Goal: Check status: Check status

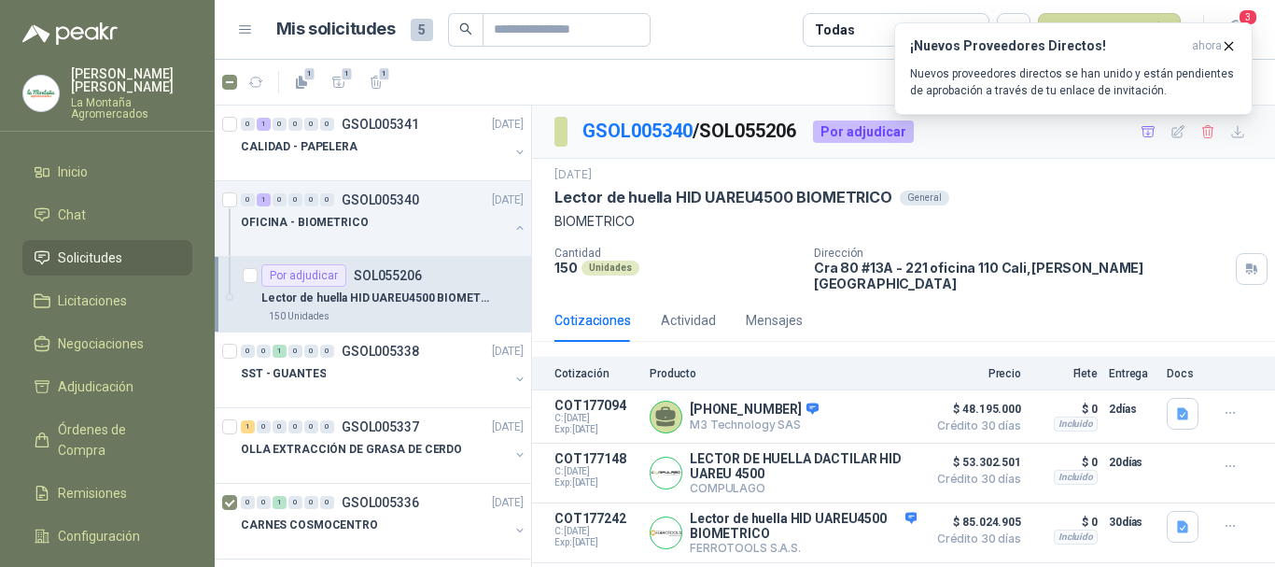
scroll to position [142, 0]
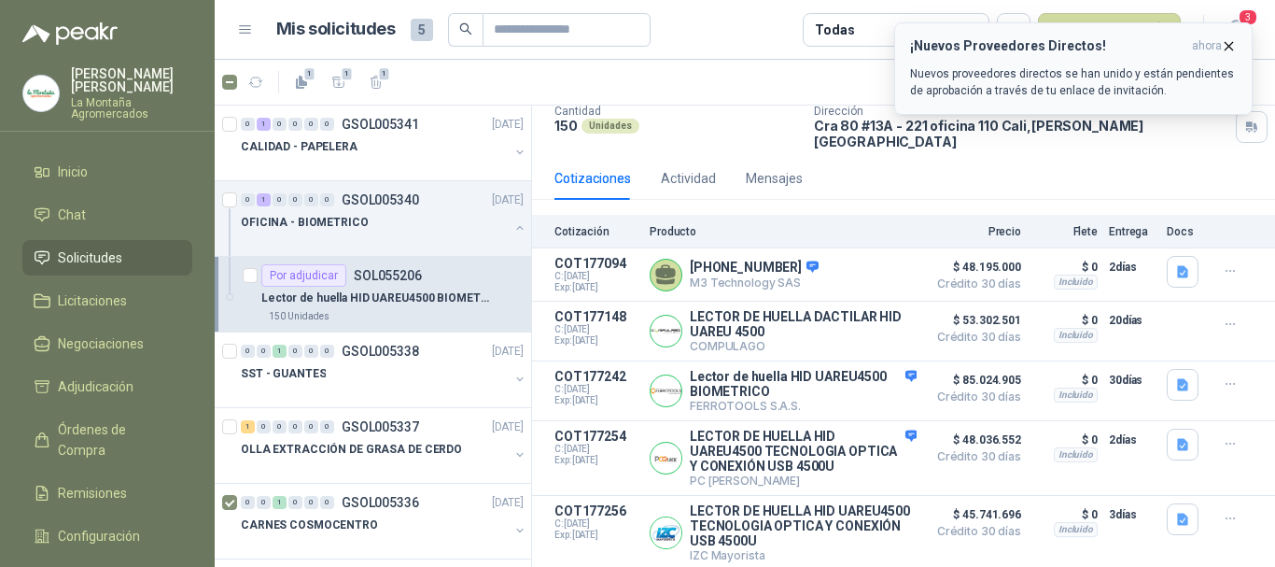
click at [1010, 78] on p "Nuevos proveedores directos se han unido y están pendientes de aprobación a tra…" at bounding box center [1073, 82] width 327 height 34
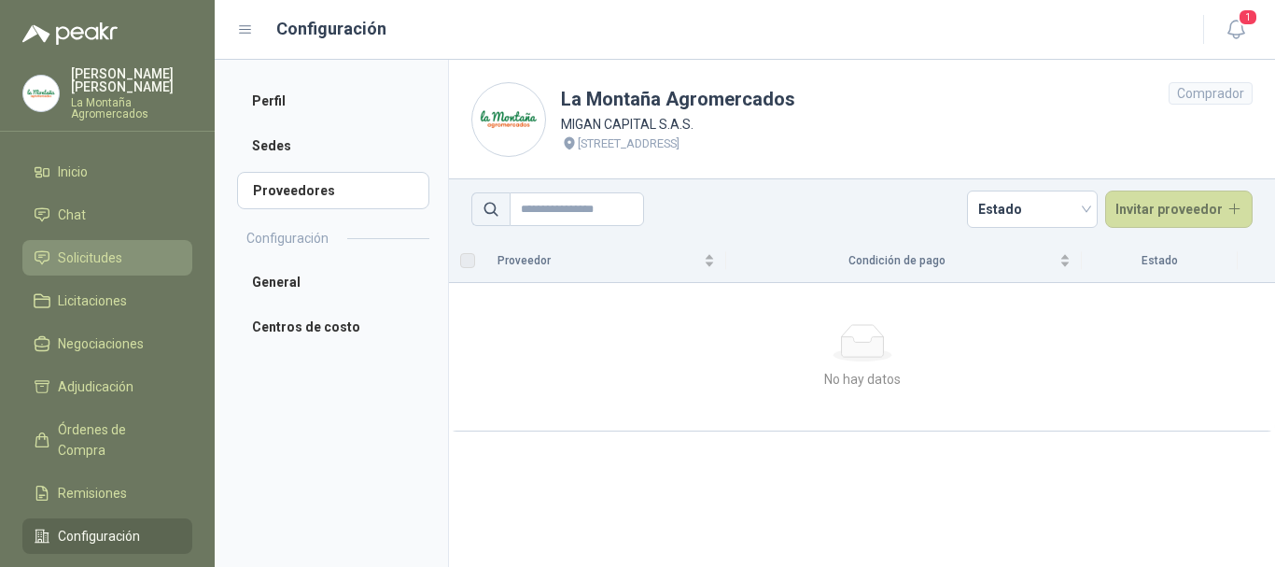
click at [80, 255] on span "Solicitudes" at bounding box center [90, 257] width 64 height 21
click at [1242, 28] on icon "button" at bounding box center [1236, 30] width 16 height 18
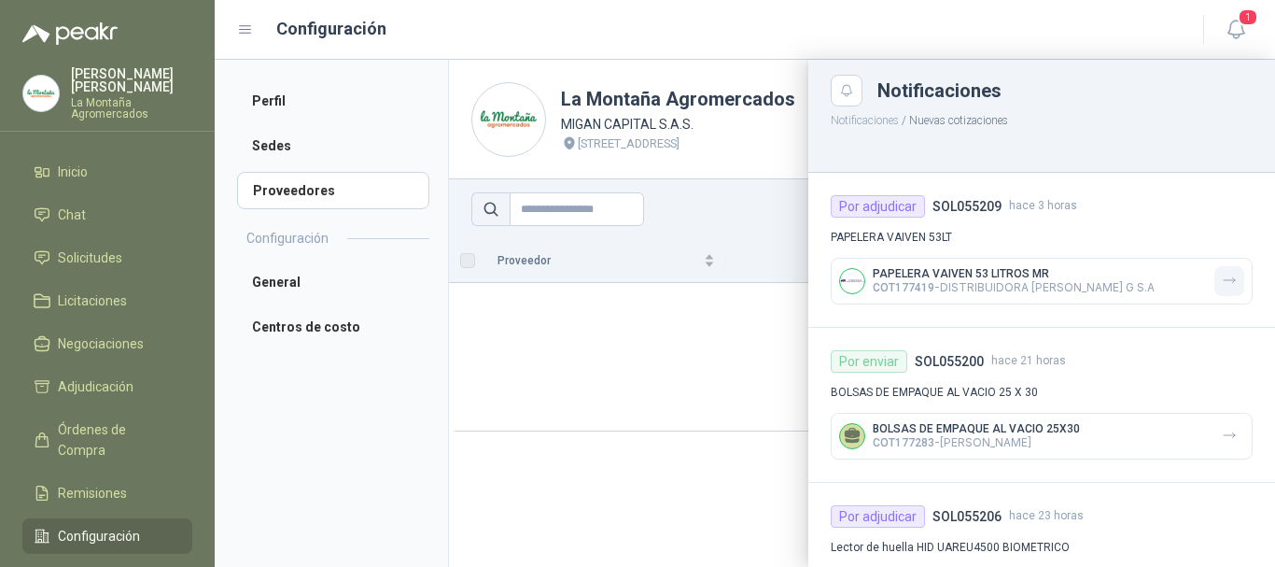
click at [1225, 279] on button "button" at bounding box center [1230, 281] width 30 height 30
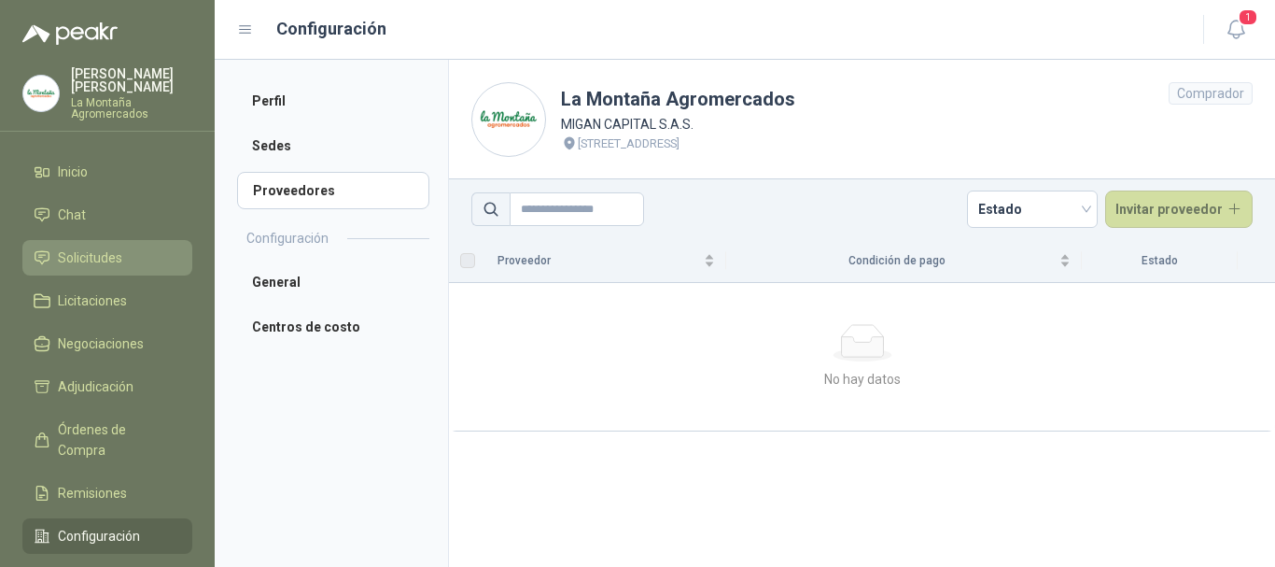
click at [62, 256] on span "Solicitudes" at bounding box center [90, 257] width 64 height 21
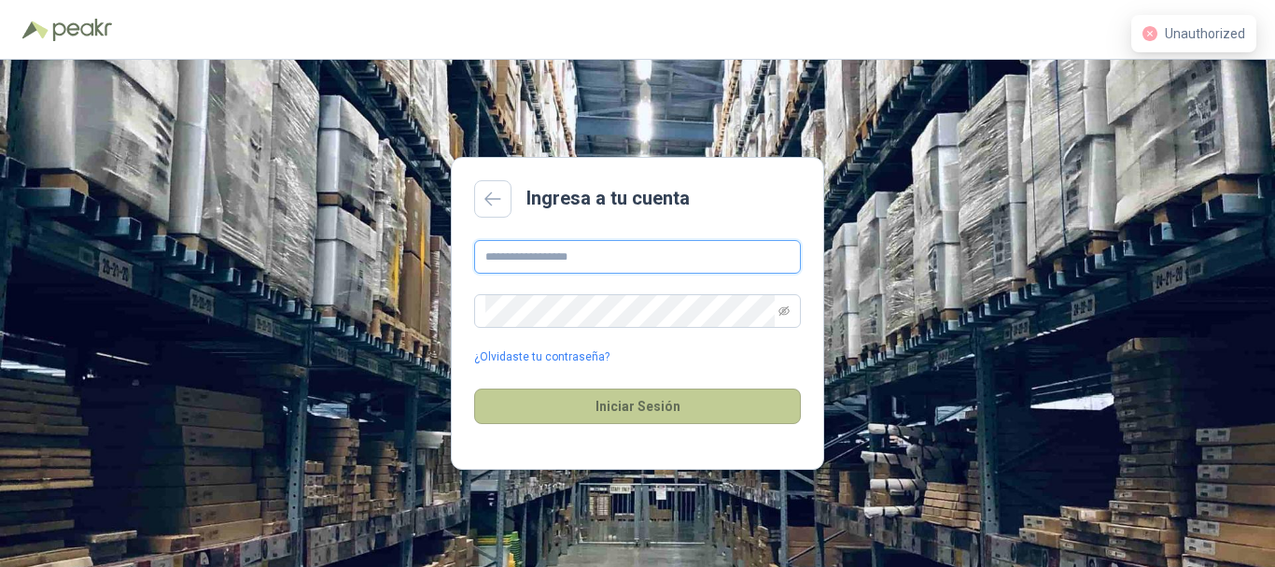
type input "**********"
click at [652, 414] on button "Iniciar Sesión" at bounding box center [637, 405] width 327 height 35
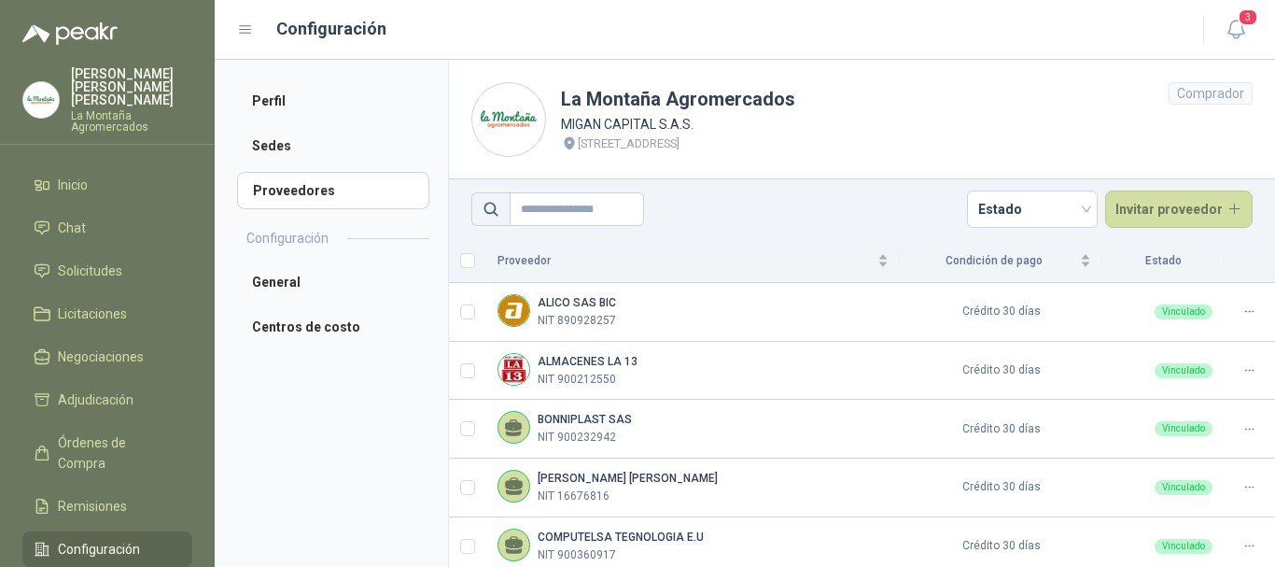
click at [101, 235] on ul "Inicio Chat Solicitudes Licitaciones Negociaciones Adjudicación Órdenes de Comp…" at bounding box center [107, 392] width 215 height 450
click at [77, 229] on link "Chat" at bounding box center [107, 227] width 170 height 35
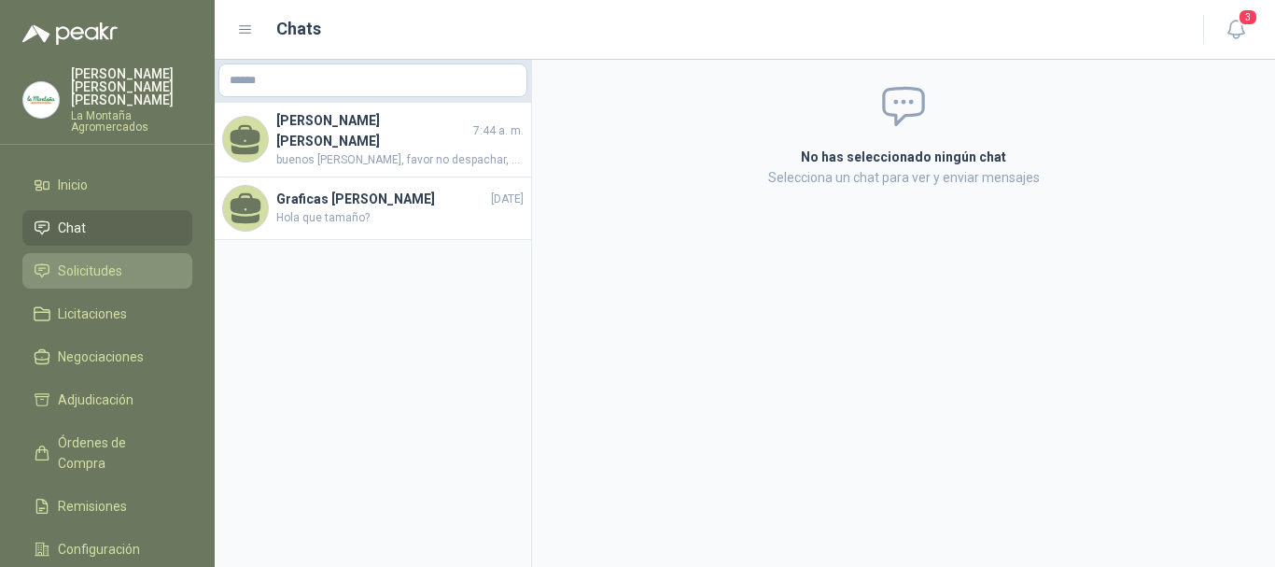
click at [83, 261] on span "Solicitudes" at bounding box center [90, 271] width 64 height 21
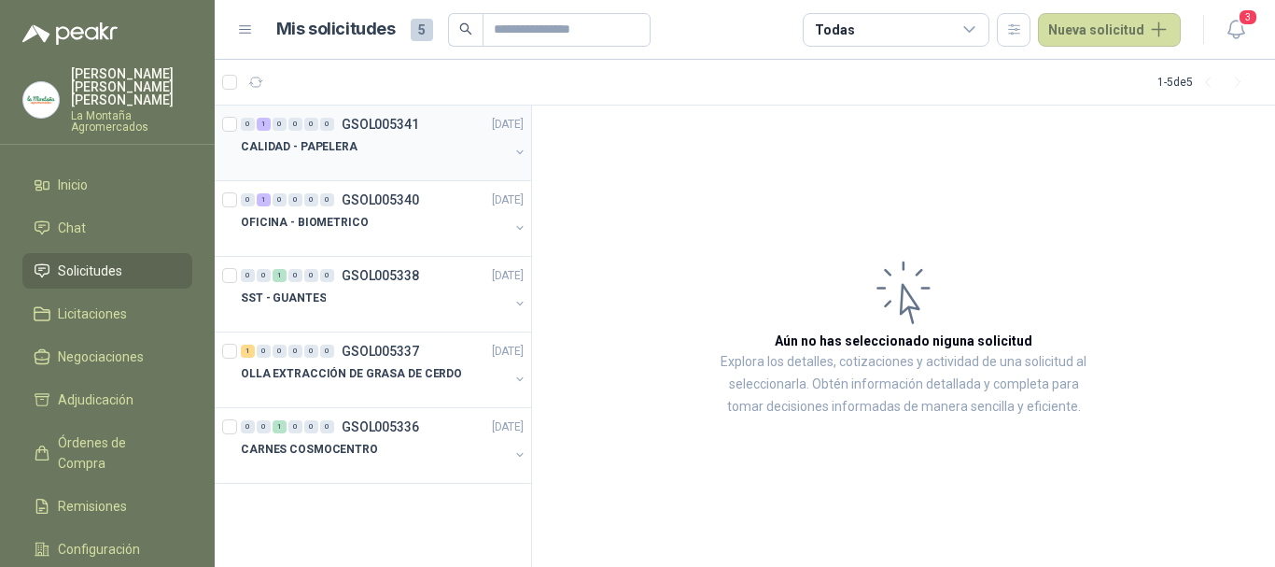
click at [410, 141] on div "CALIDAD - PAPELERA" at bounding box center [375, 146] width 268 height 22
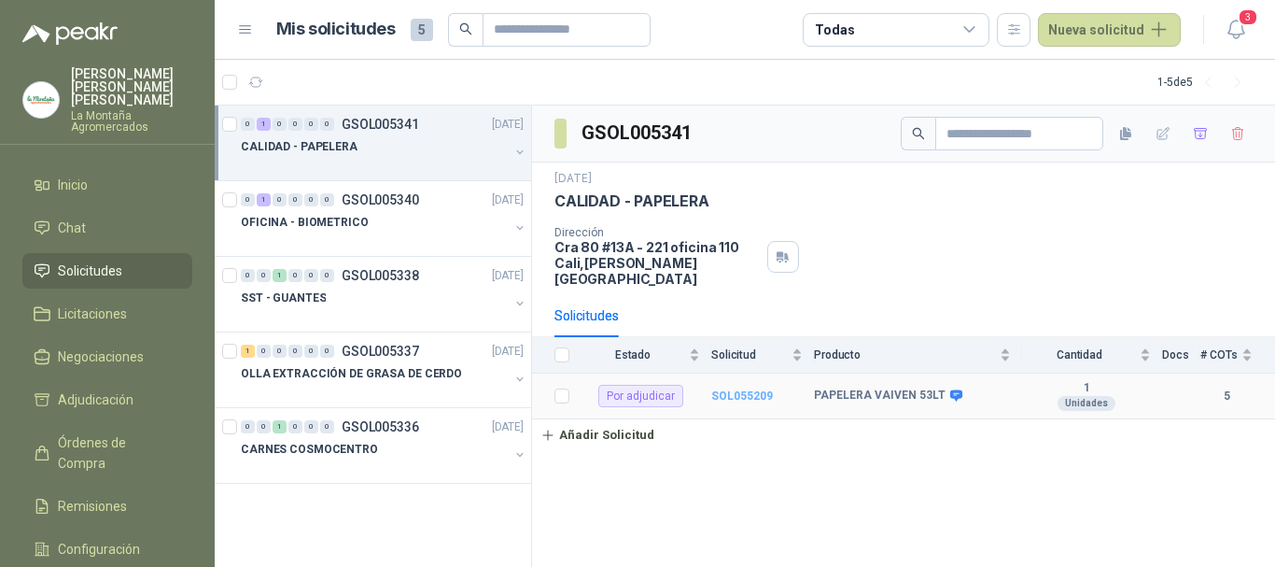
click at [726, 389] on b "SOL055209" at bounding box center [742, 395] width 62 height 13
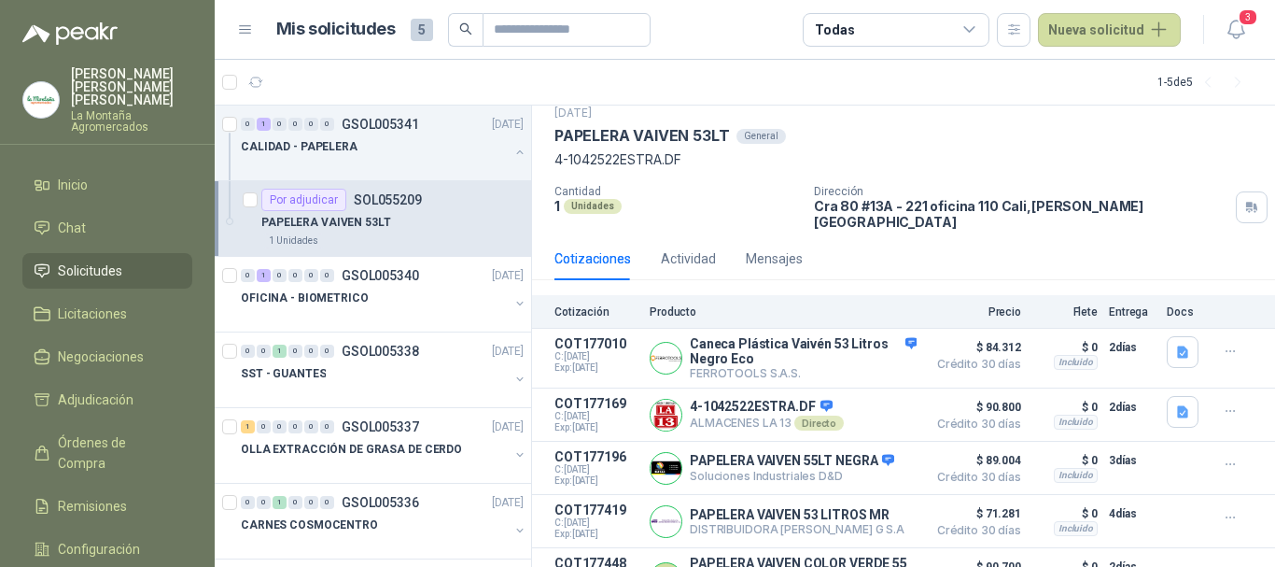
scroll to position [96, 0]
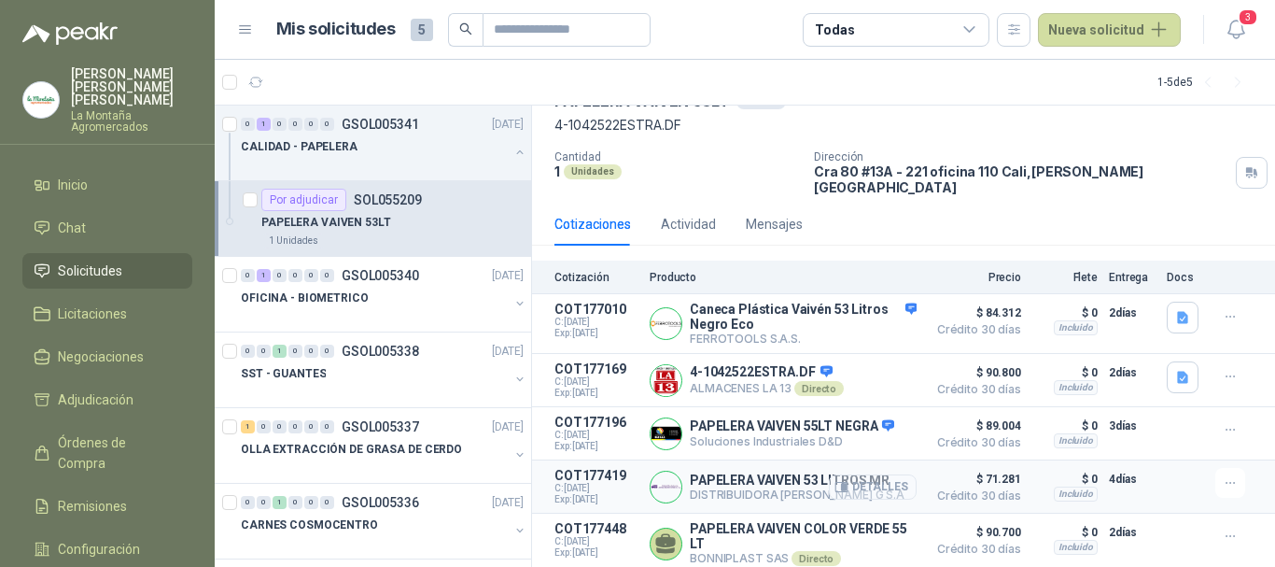
click at [846, 484] on button "Detalles" at bounding box center [873, 486] width 88 height 25
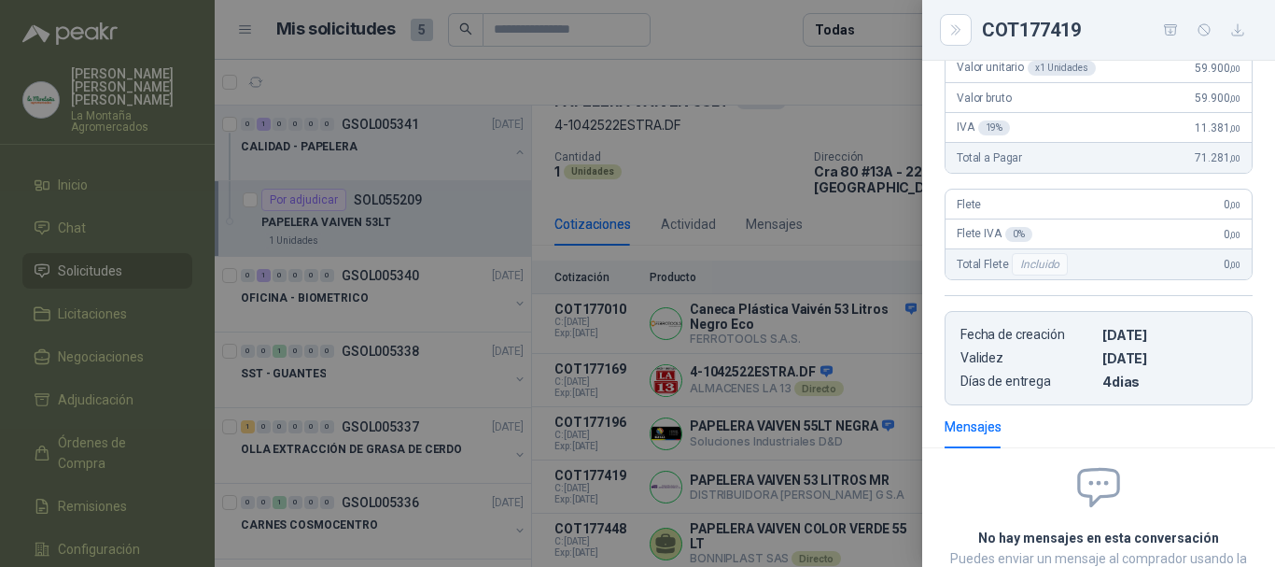
scroll to position [0, 0]
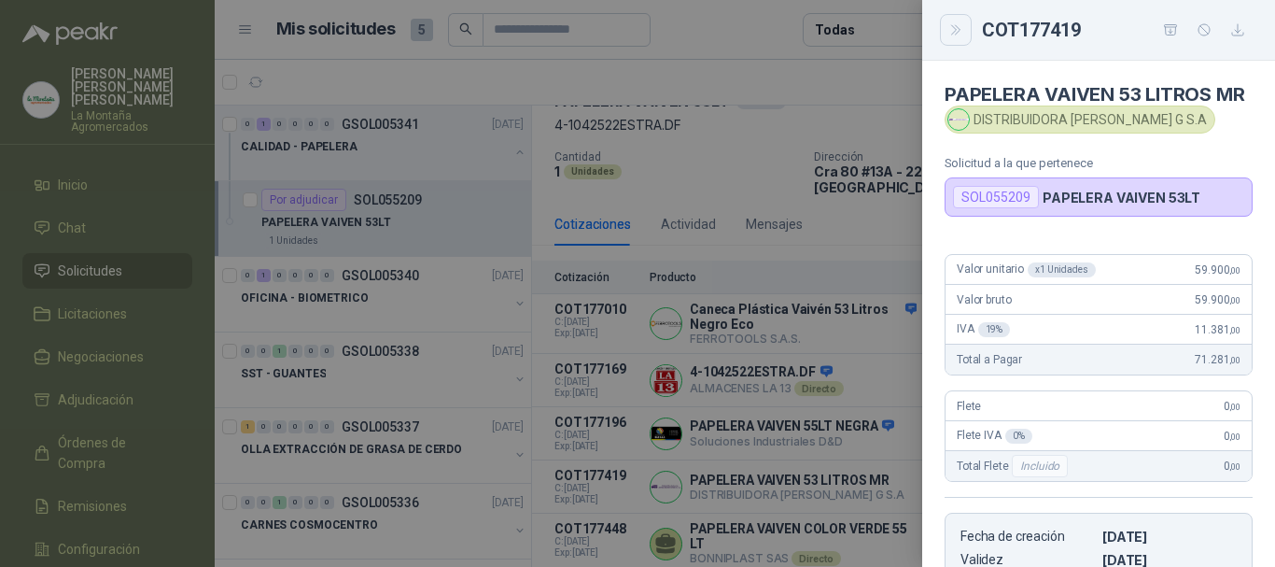
click at [956, 32] on icon "Close" at bounding box center [957, 30] width 16 height 16
